Goal: Find specific fact: Find specific fact

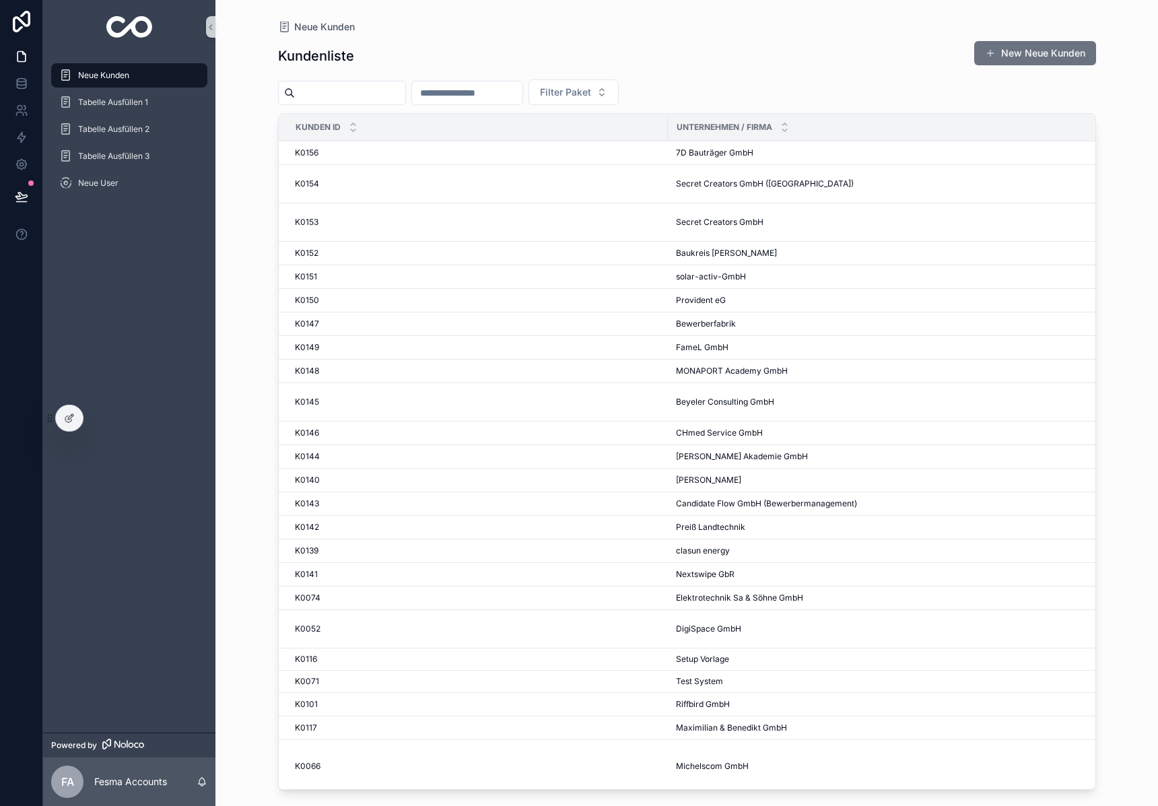
click at [365, 98] on input "scrollable content" at bounding box center [350, 93] width 110 height 19
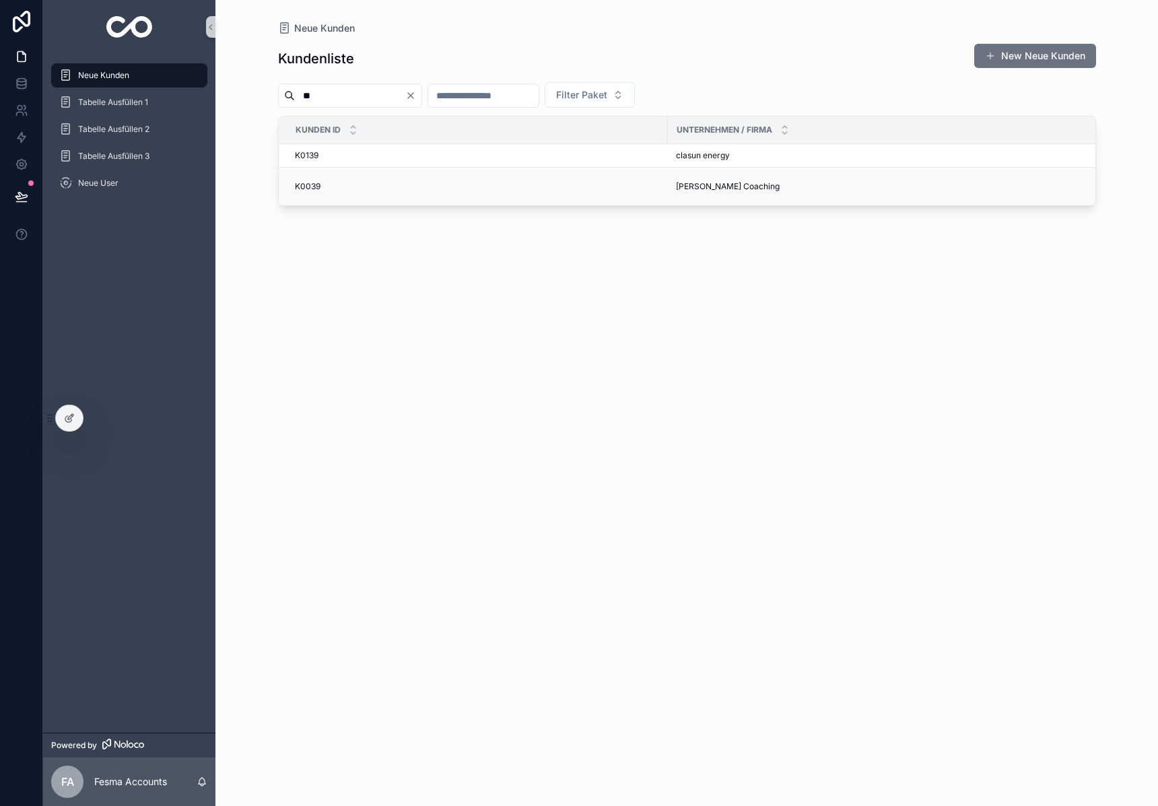
type input "**"
click at [688, 191] on span "Alexandra Weber Coaching" at bounding box center [728, 186] width 104 height 11
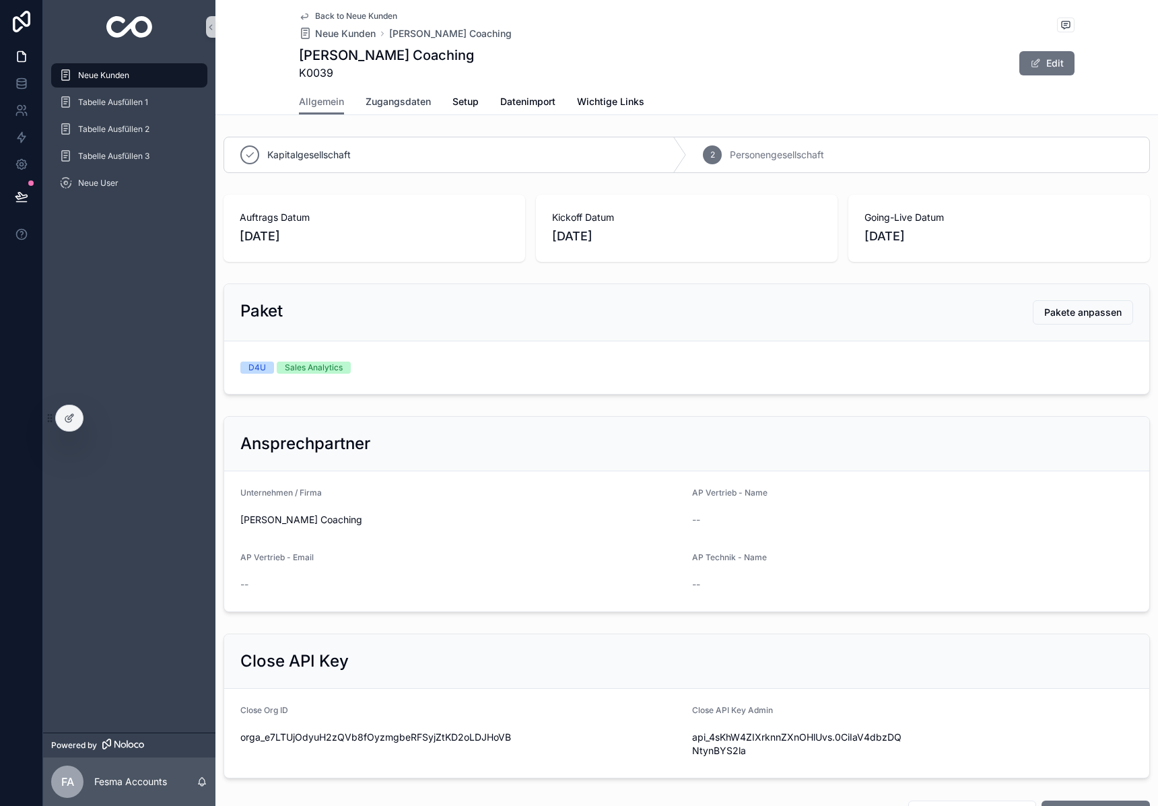
click at [396, 100] on span "Zugangsdaten" at bounding box center [398, 101] width 65 height 13
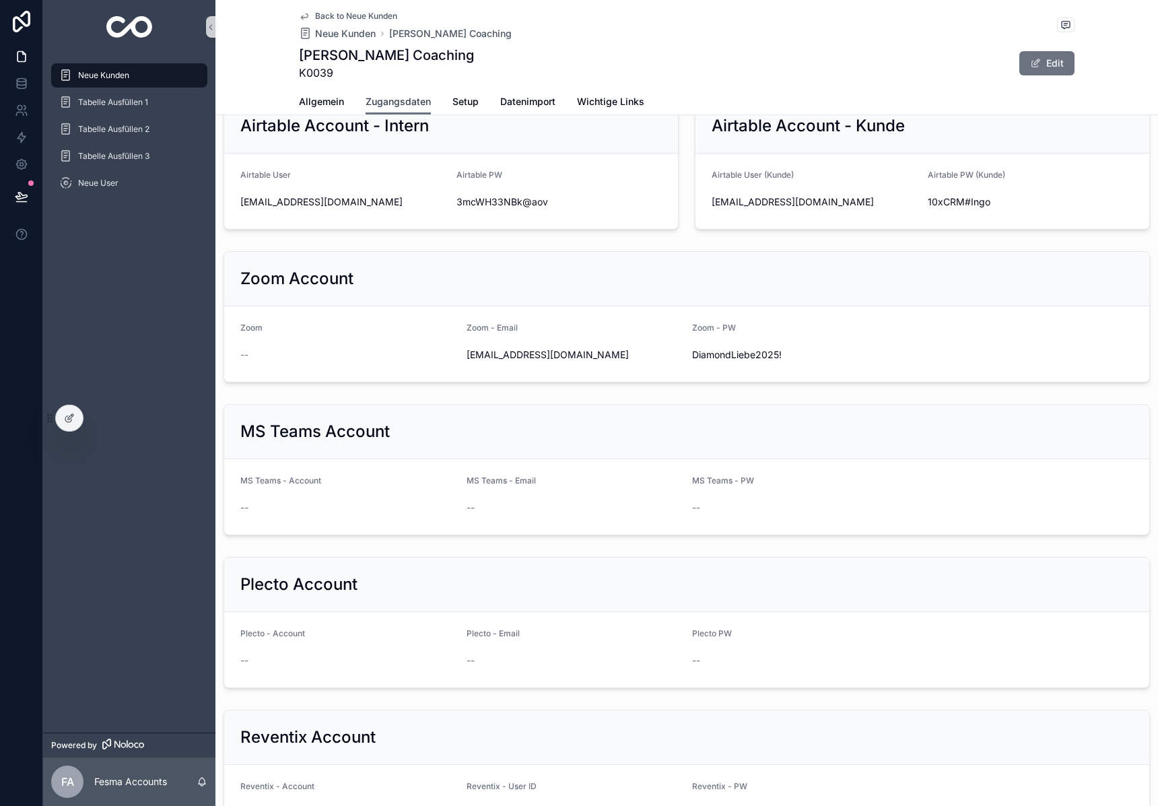
scroll to position [842, 0]
click at [531, 348] on div "support@alexandraweber-coaching.de" at bounding box center [575, 357] width 216 height 22
click at [527, 353] on span "support@alexandraweber-coaching.de" at bounding box center [575, 356] width 216 height 13
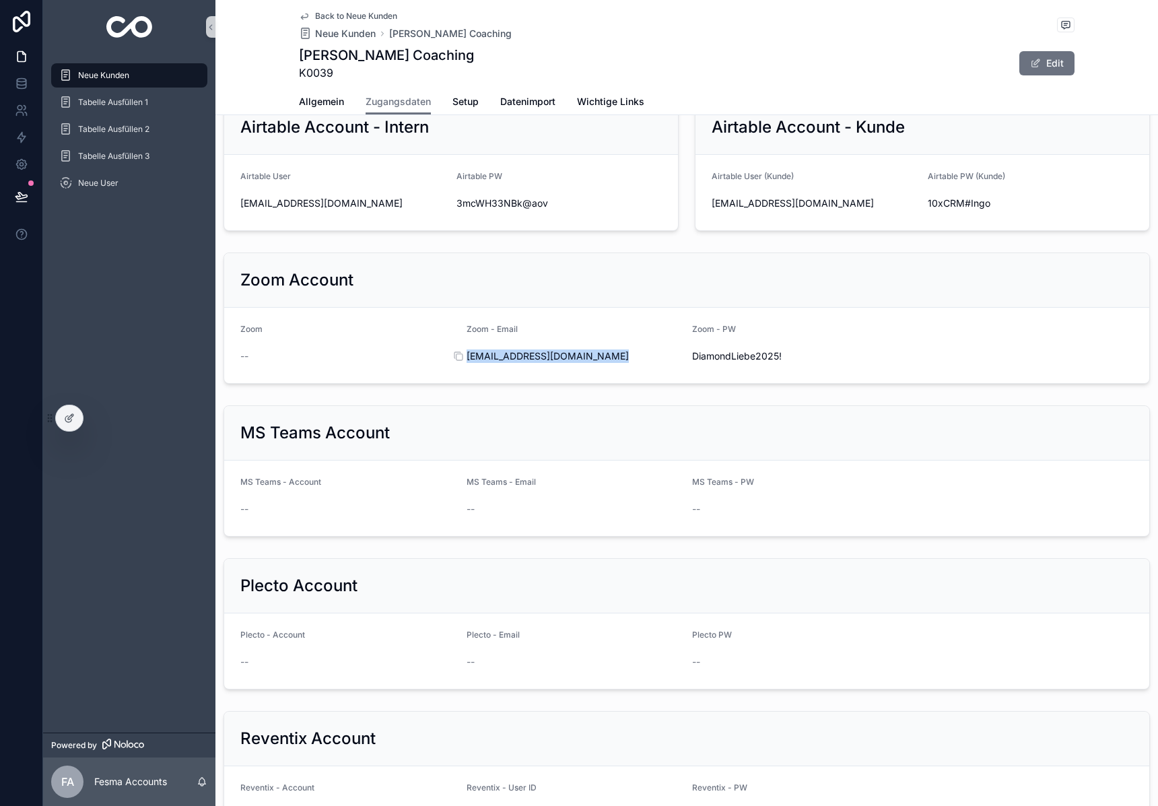
click at [527, 353] on span "support@alexandraweber-coaching.de" at bounding box center [575, 356] width 216 height 13
copy div "support@alexandraweber-coaching.de"
click at [316, 92] on link "Allgemein" at bounding box center [321, 103] width 45 height 27
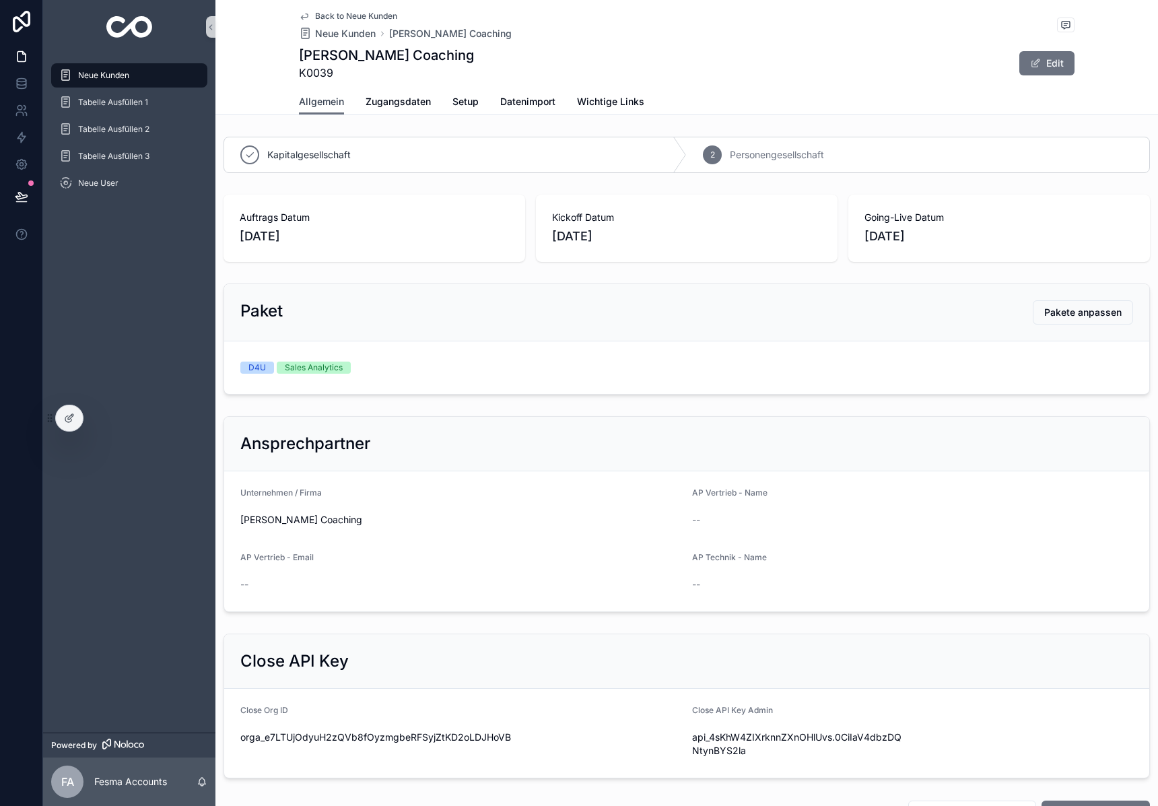
scroll to position [546, 0]
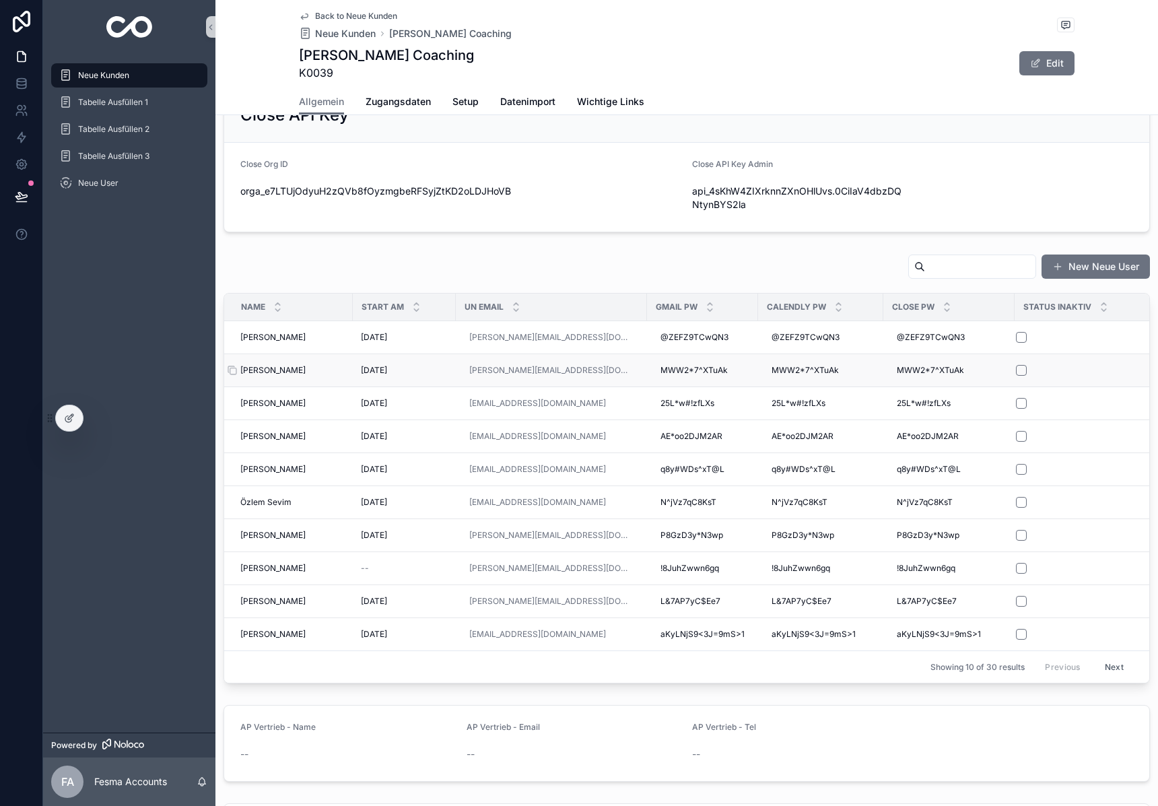
click at [284, 372] on span "Theresia Dooremans" at bounding box center [272, 370] width 65 height 11
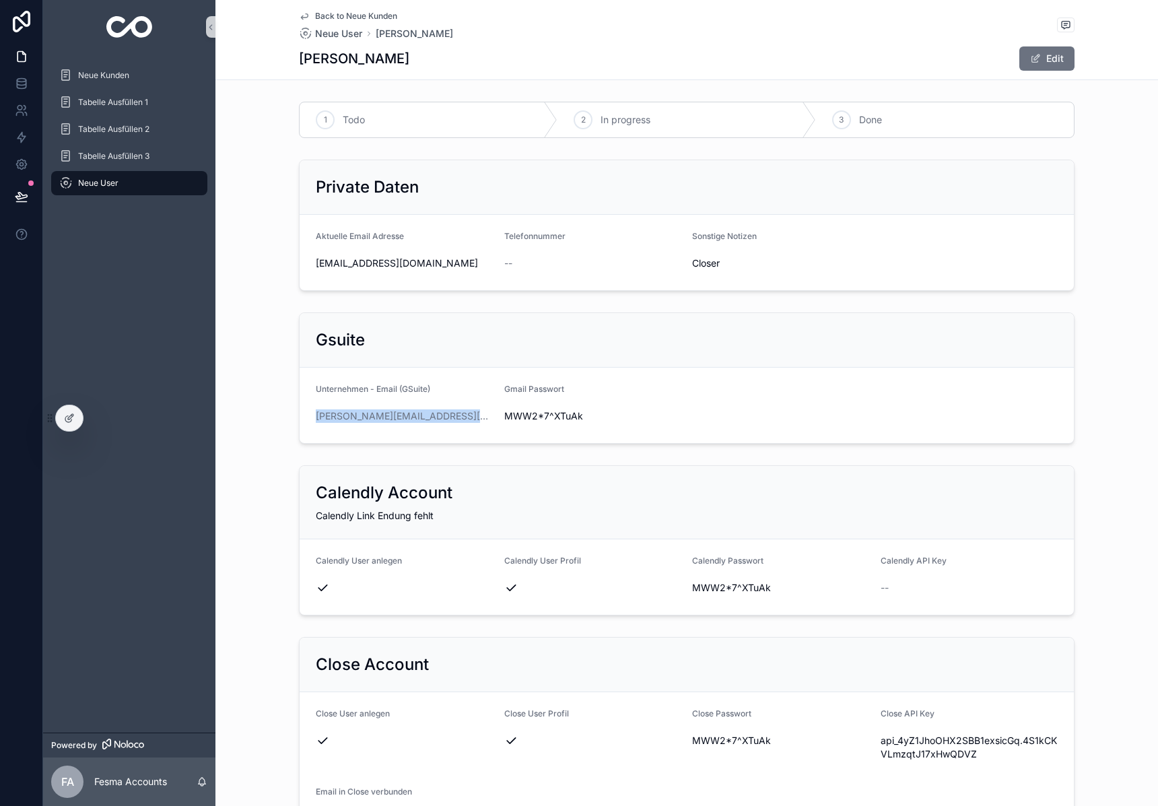
drag, startPoint x: 498, startPoint y: 414, endPoint x: 302, endPoint y: 418, distance: 195.4
click at [302, 418] on form "Unternehmen - Email (GSuite) theresia@alexandraweber-coaching.de Gmail Passwort…" at bounding box center [687, 405] width 775 height 75
copy link "theresia@alexandraweber-coaching.de"
click at [552, 414] on span "MWW2*7^XTuAk" at bounding box center [593, 415] width 178 height 13
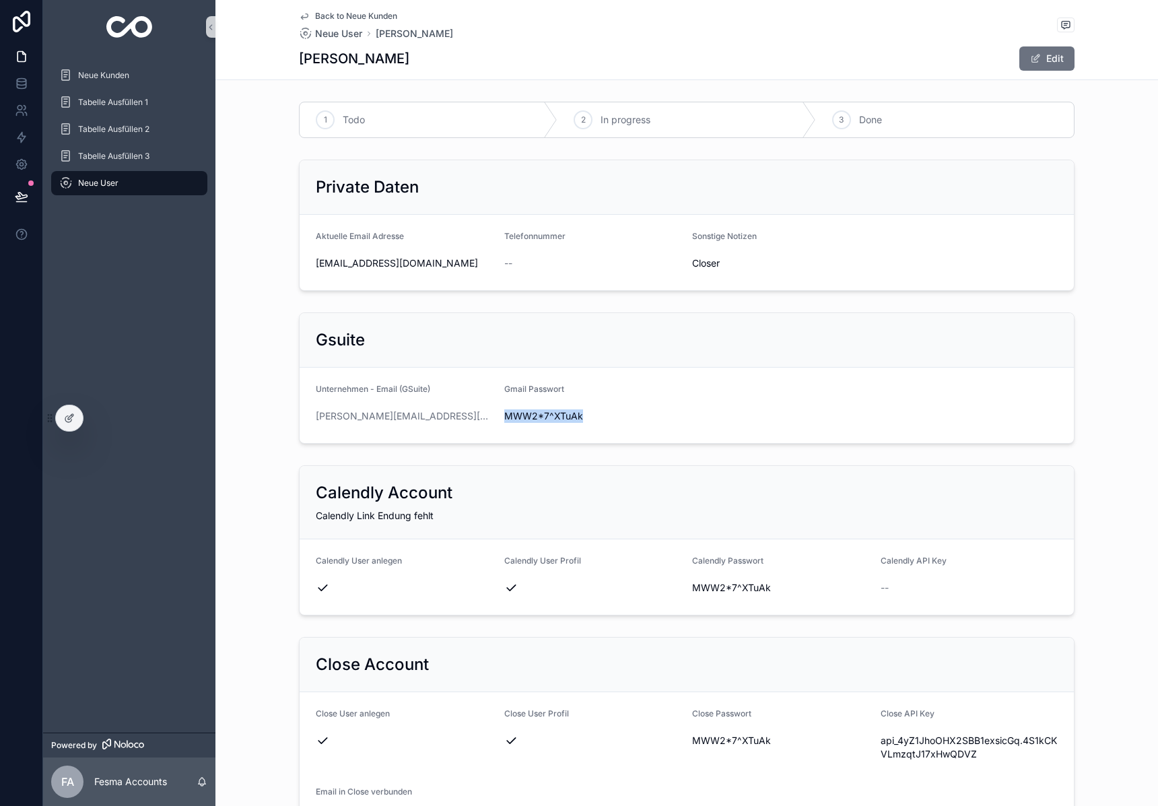
click at [552, 414] on span "MWW2*7^XTuAk" at bounding box center [593, 415] width 178 height 13
copy span "MWW2*7^XTuAk"
drag, startPoint x: 497, startPoint y: 414, endPoint x: 284, endPoint y: 418, distance: 213.5
click at [284, 418] on div "Gsuite Unternehmen - Email (GSuite) theresia@alexandraweber-coaching.de Gmail P…" at bounding box center [687, 378] width 943 height 142
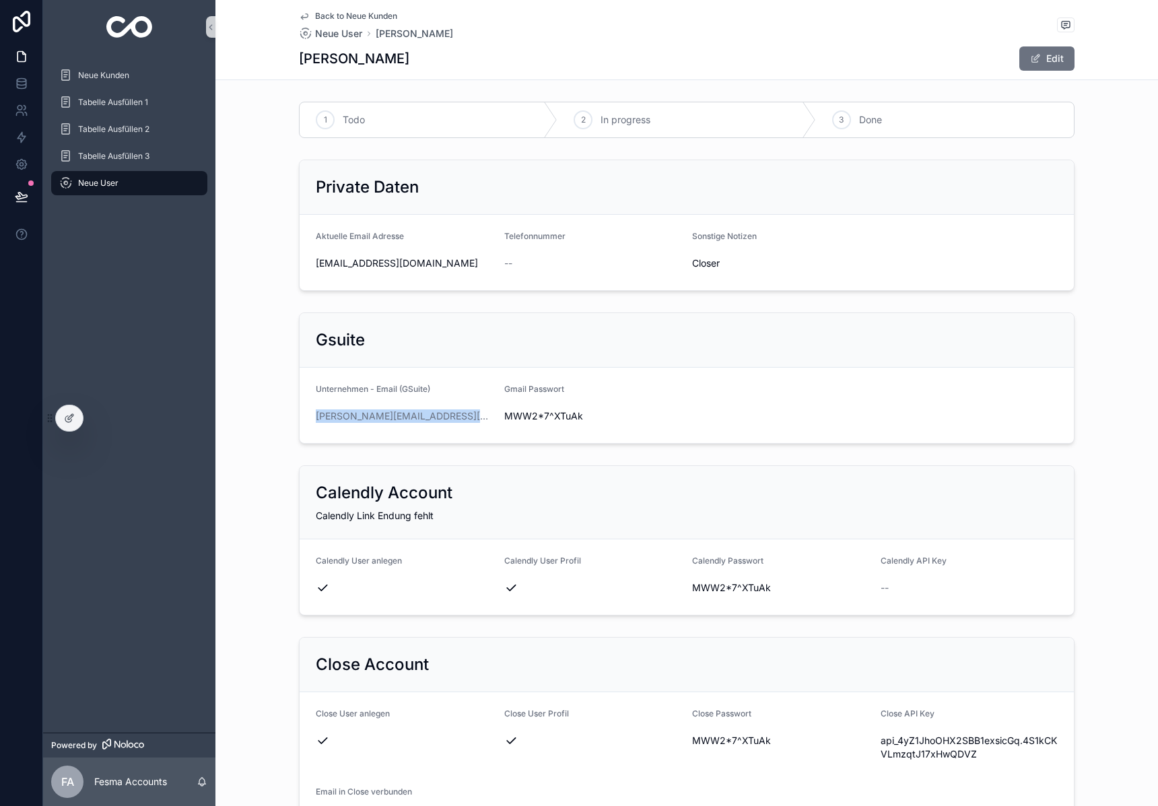
copy link "theresia@alexandraweber-coaching.de"
drag, startPoint x: 498, startPoint y: 414, endPoint x: 642, endPoint y: 421, distance: 144.3
click at [642, 421] on form "Unternehmen - Email (GSuite) theresia@alexandraweber-coaching.de Gmail Passwort…" at bounding box center [687, 405] width 775 height 75
drag, startPoint x: 591, startPoint y: 417, endPoint x: 506, endPoint y: 418, distance: 85.5
click at [506, 418] on span "MWW2*7^XTuAk" at bounding box center [593, 415] width 178 height 13
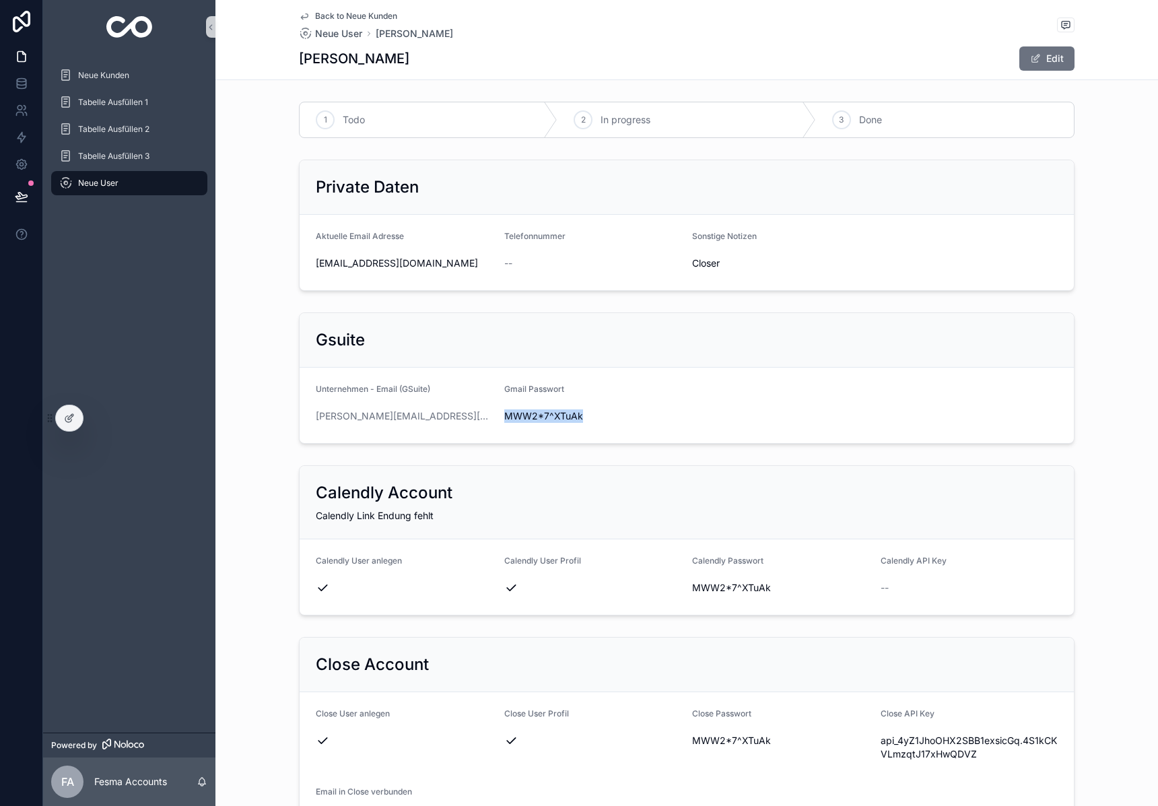
copy span "MWW2*7^XTuAk"
